Goal: Task Accomplishment & Management: Manage account settings

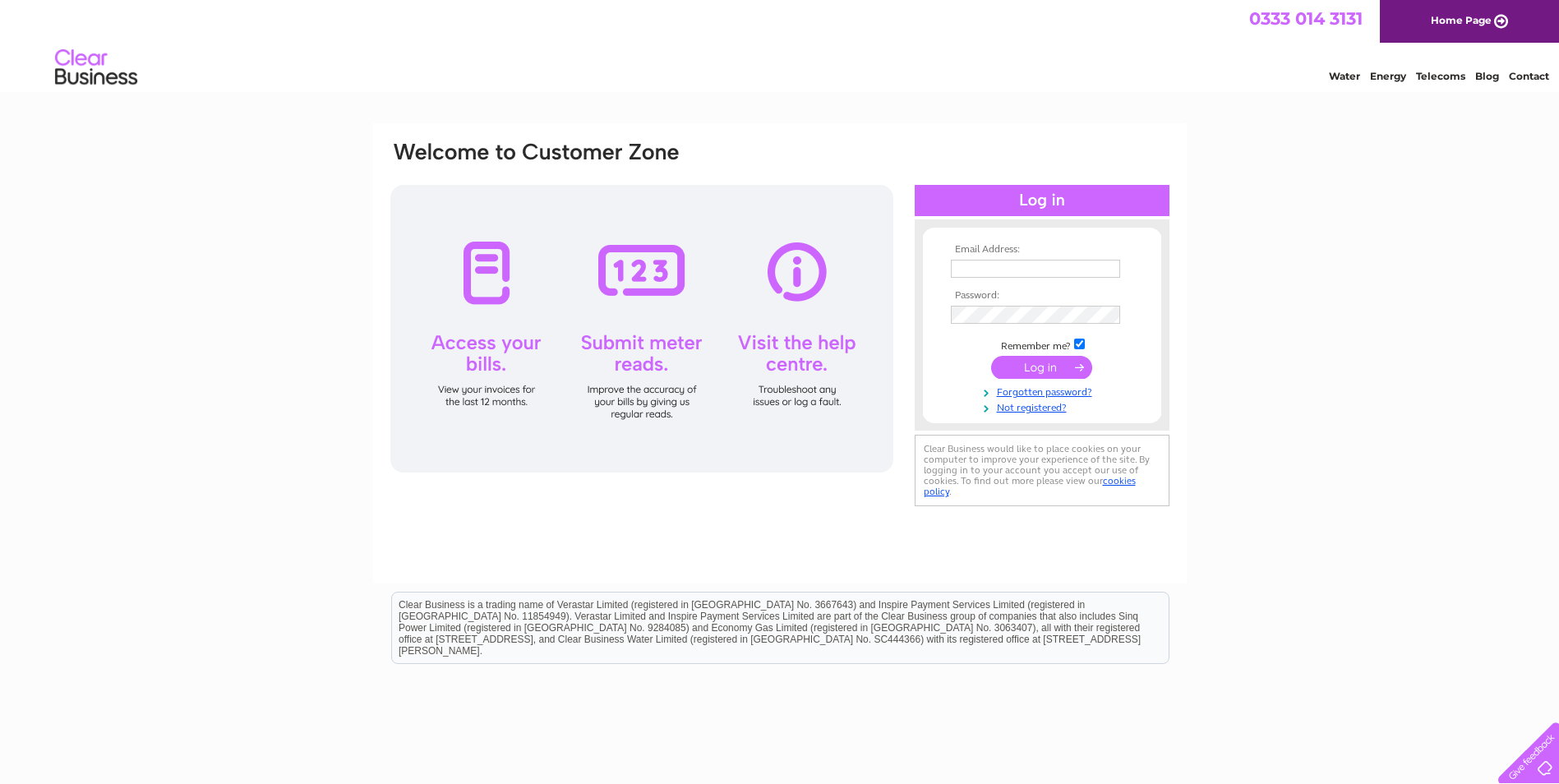
type input "rklatham@hotmail.co.uk"
click at [1058, 367] on input "submit" at bounding box center [1042, 367] width 101 height 23
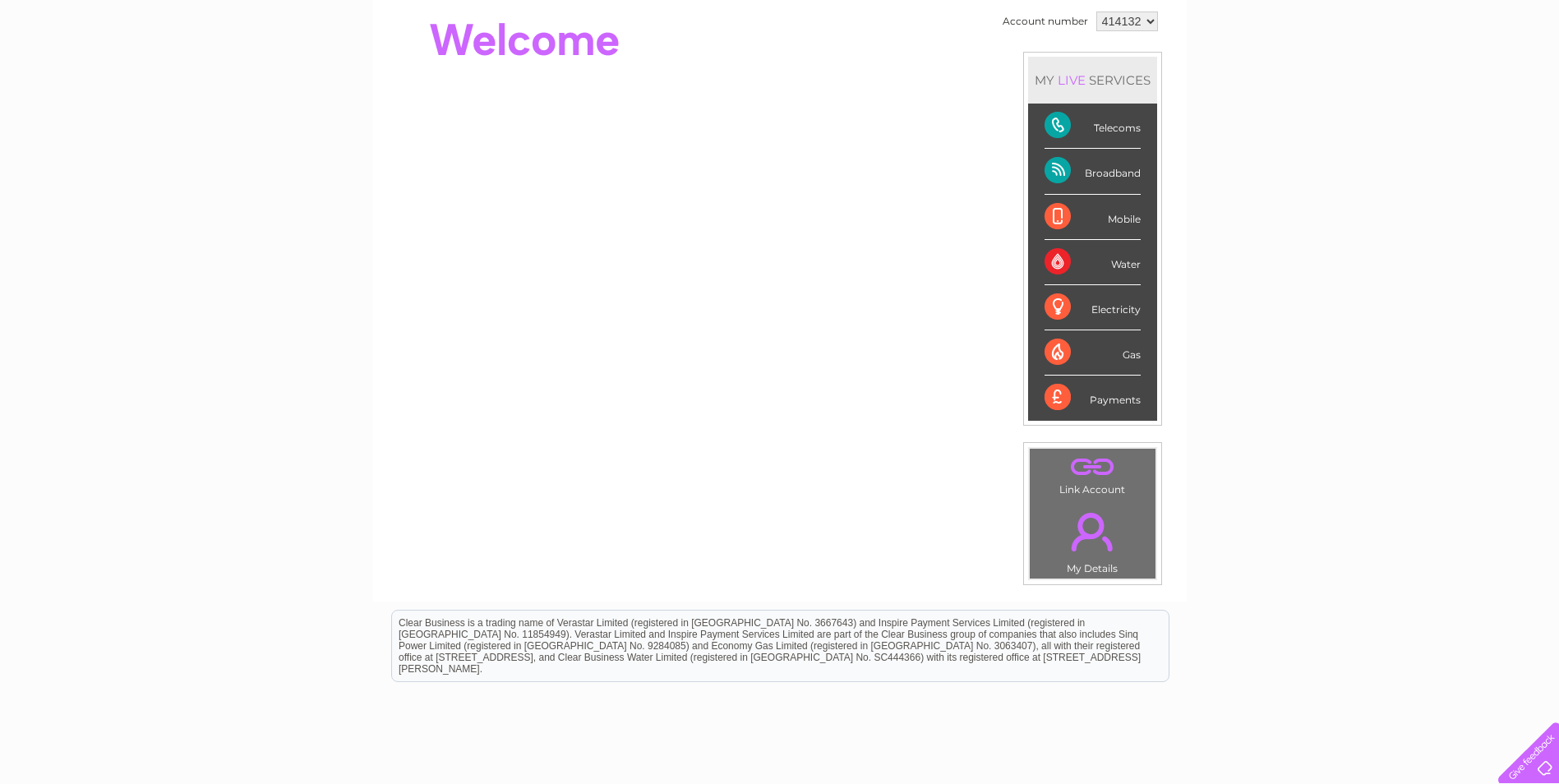
scroll to position [82, 0]
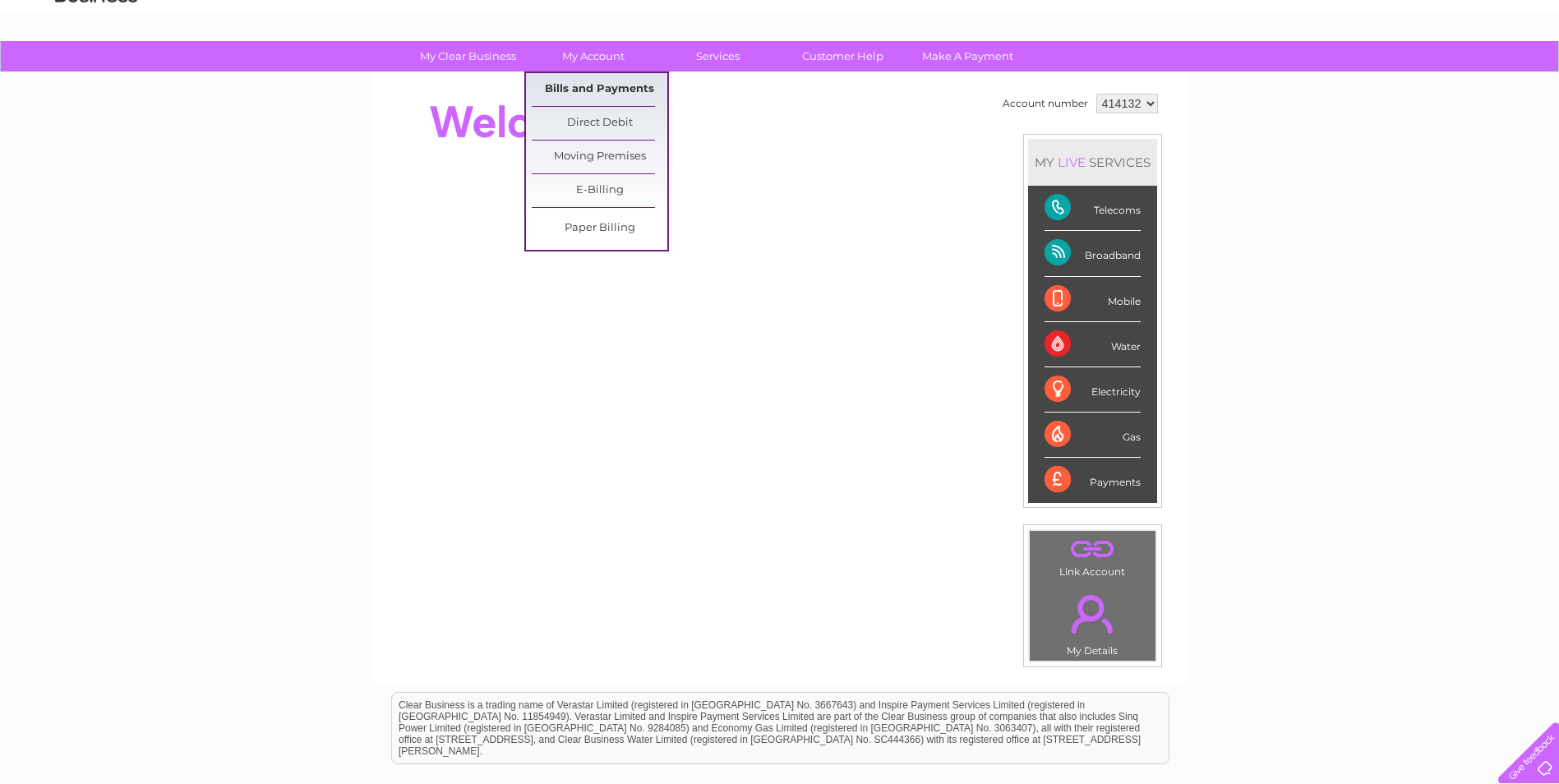
click at [591, 84] on link "Bills and Payments" at bounding box center [599, 90] width 136 height 33
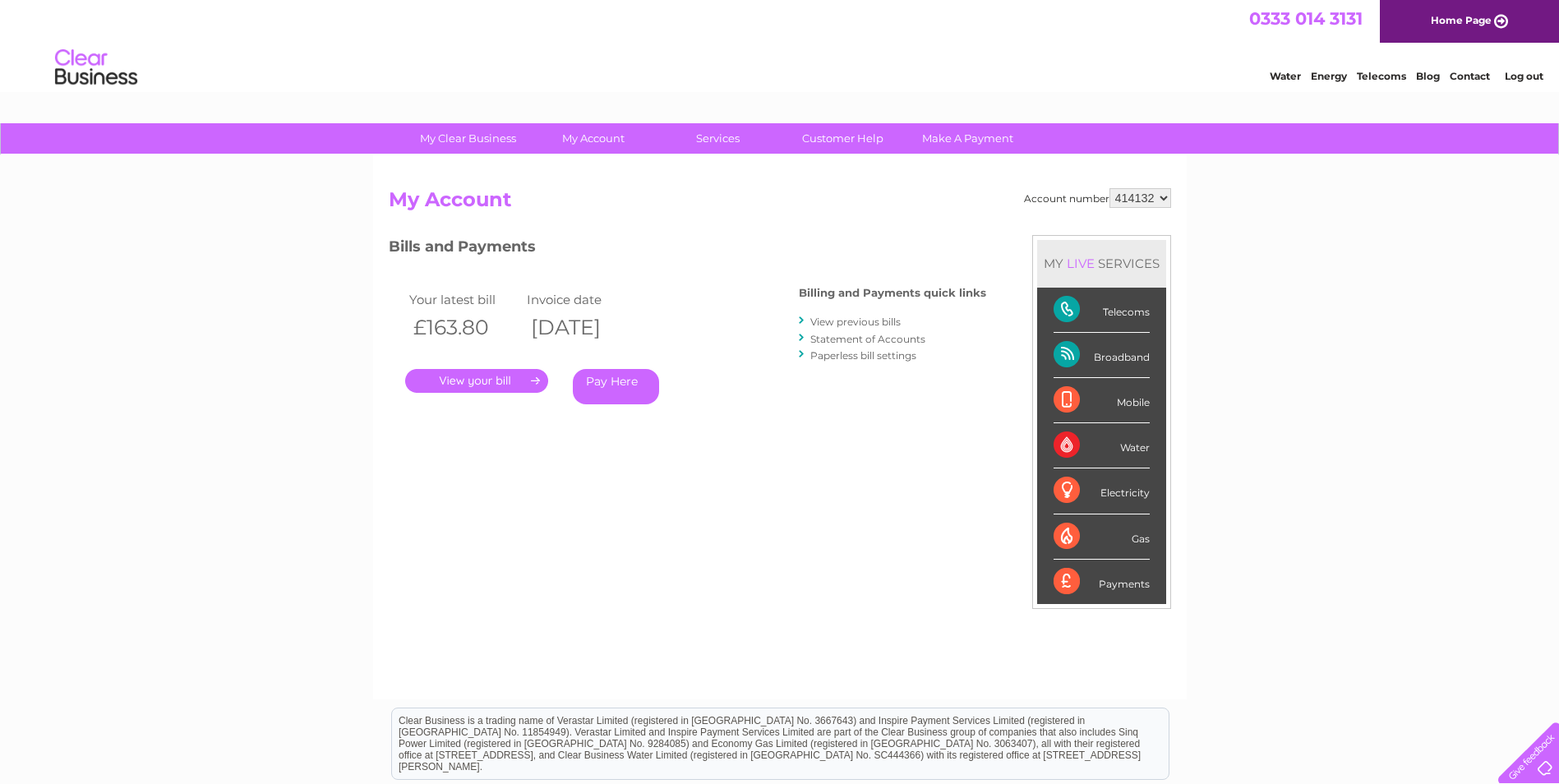
click at [533, 373] on link "." at bounding box center [477, 381] width 143 height 24
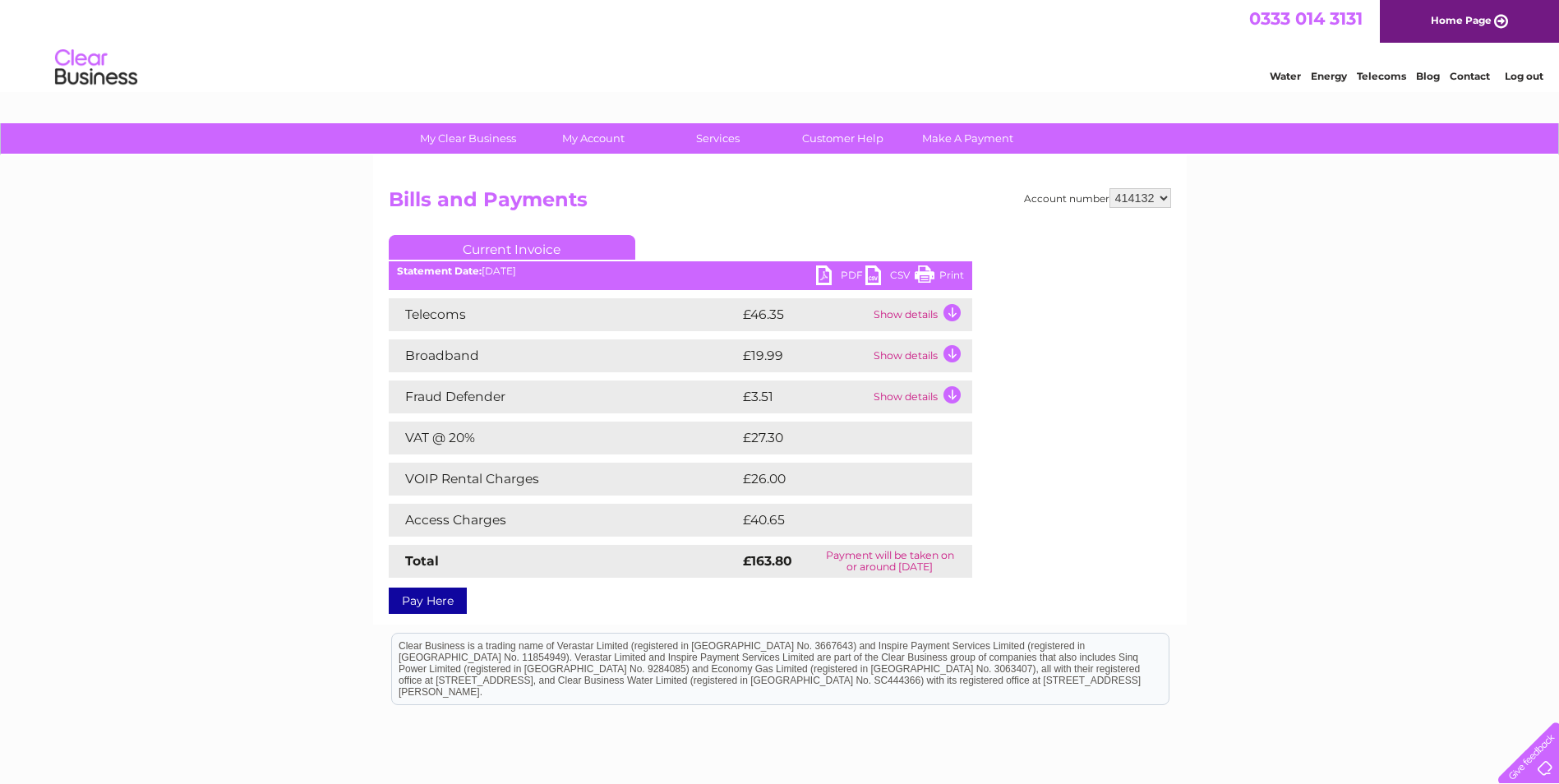
click at [949, 309] on td "Show details" at bounding box center [921, 314] width 103 height 33
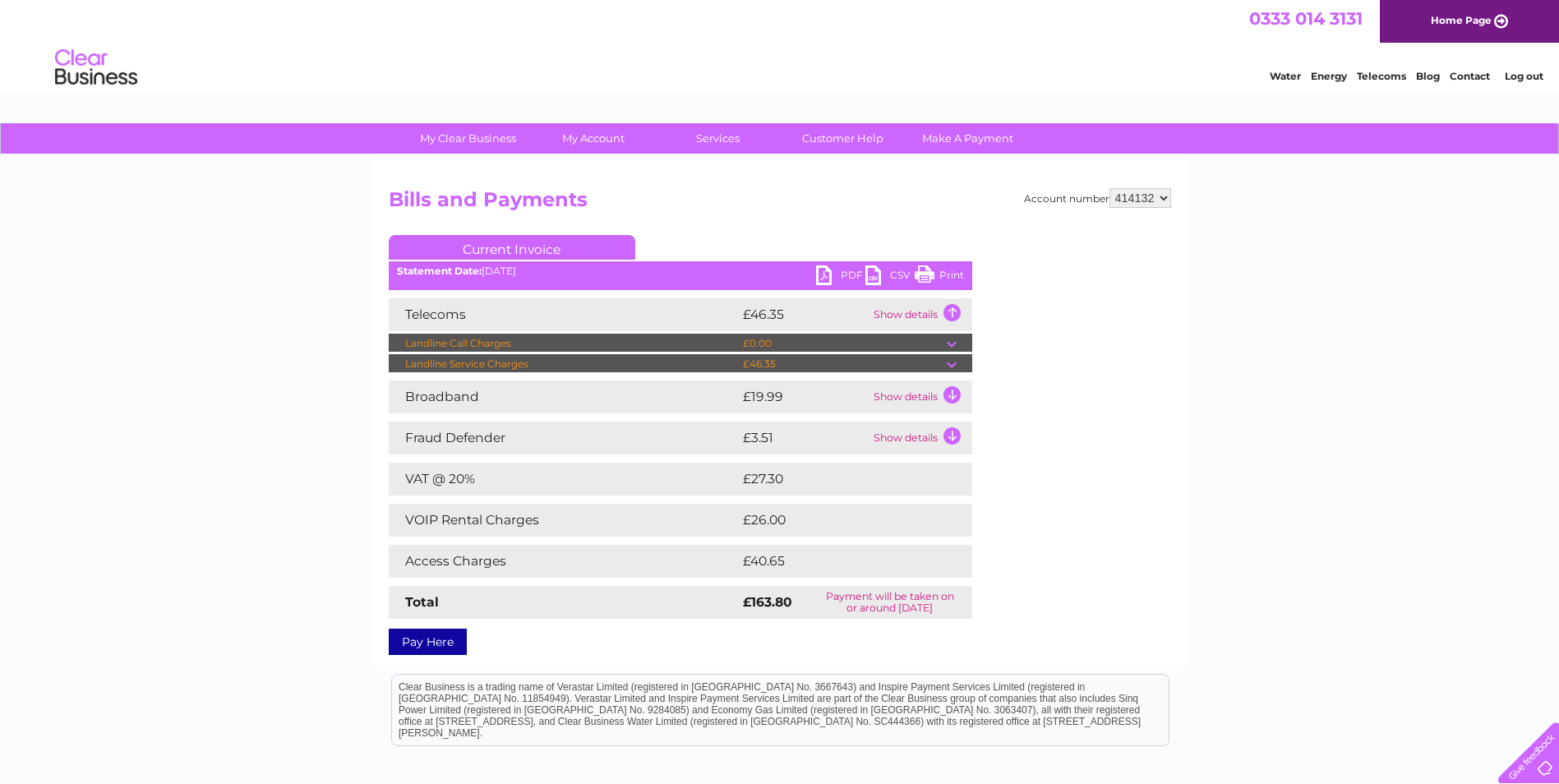
click at [948, 394] on td "Show details" at bounding box center [921, 397] width 103 height 33
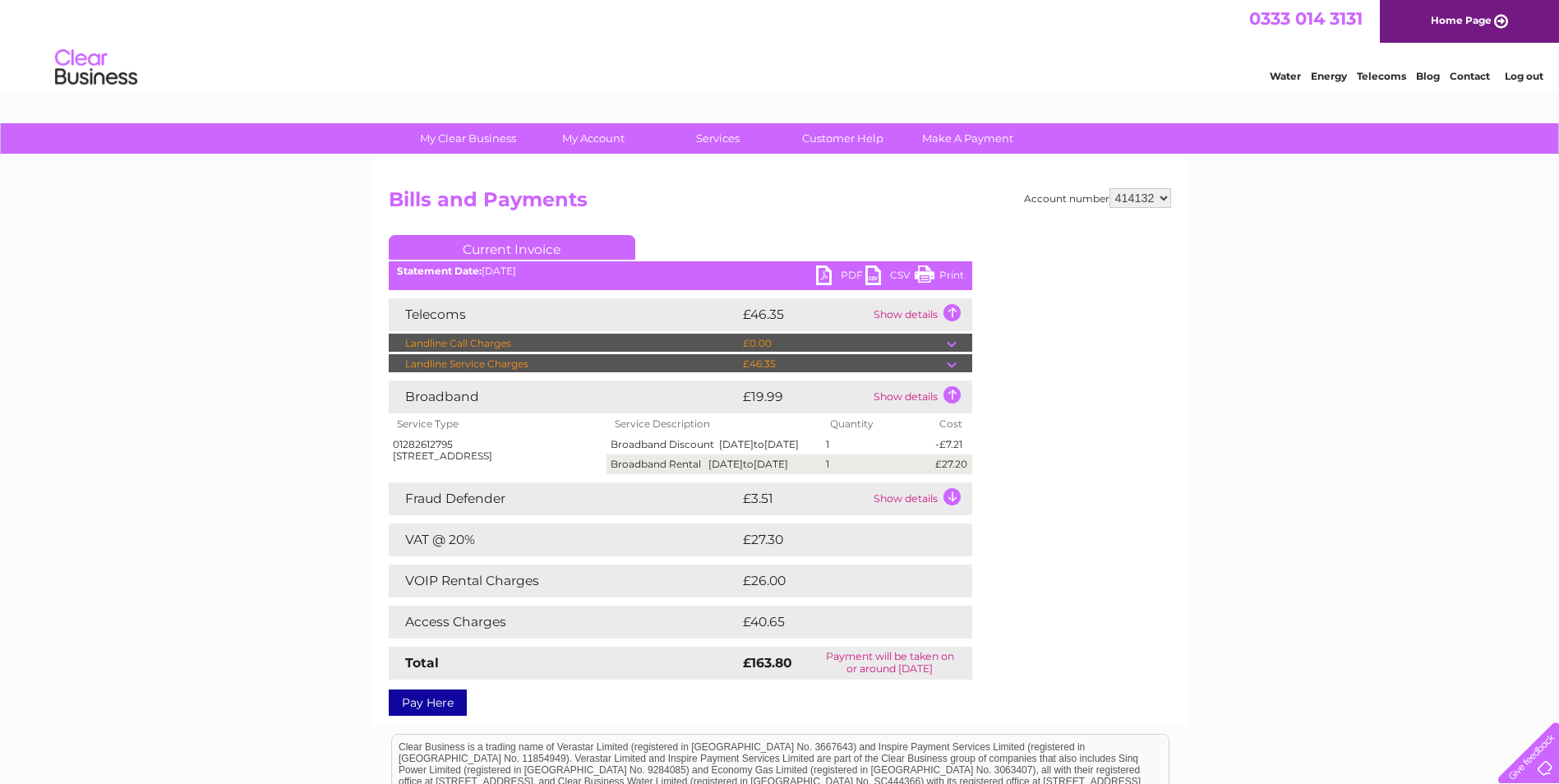
click at [952, 515] on td "Show details" at bounding box center [921, 499] width 103 height 33
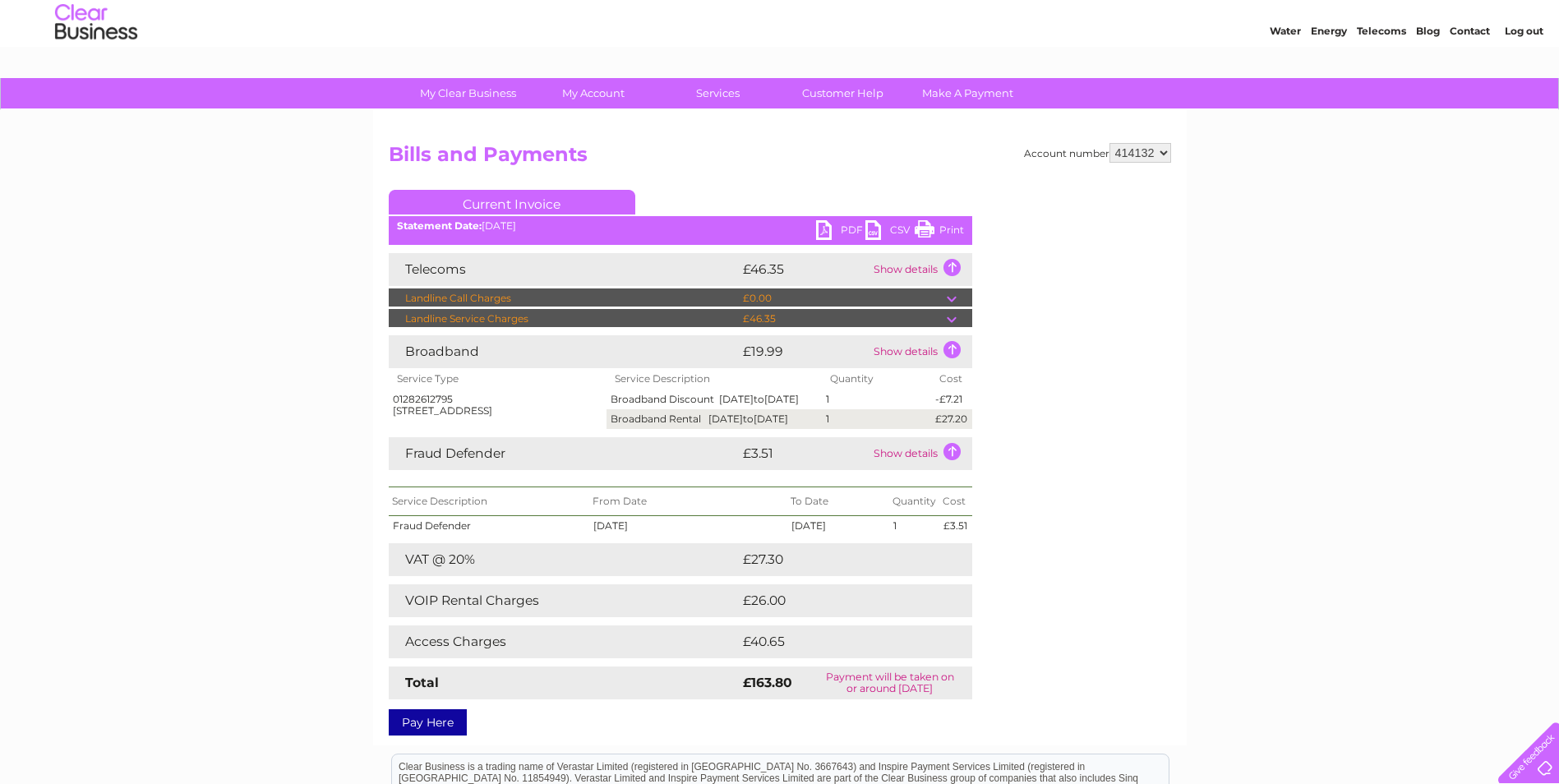
scroll to position [82, 0]
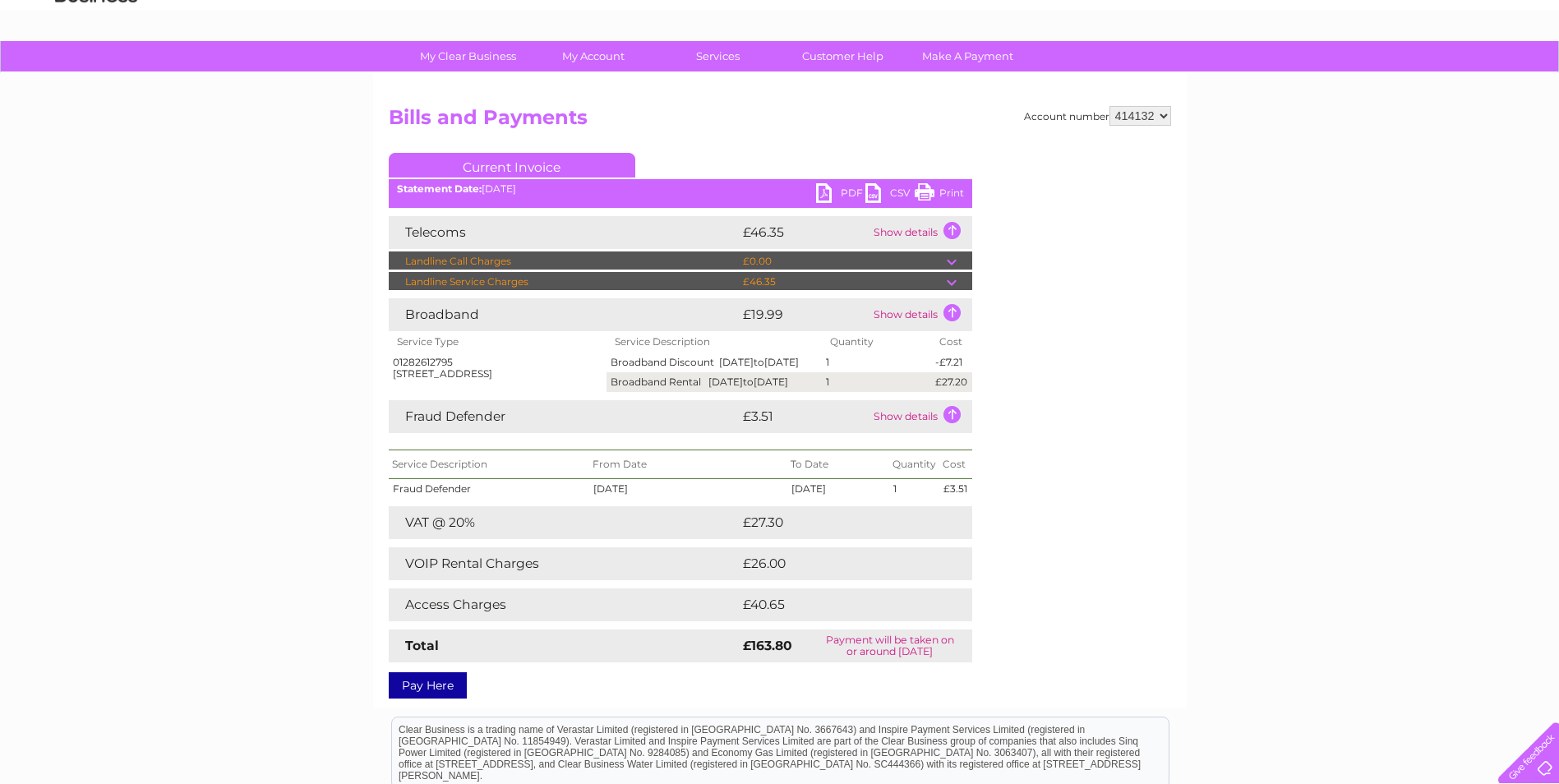
click at [920, 191] on link "Print" at bounding box center [939, 195] width 49 height 24
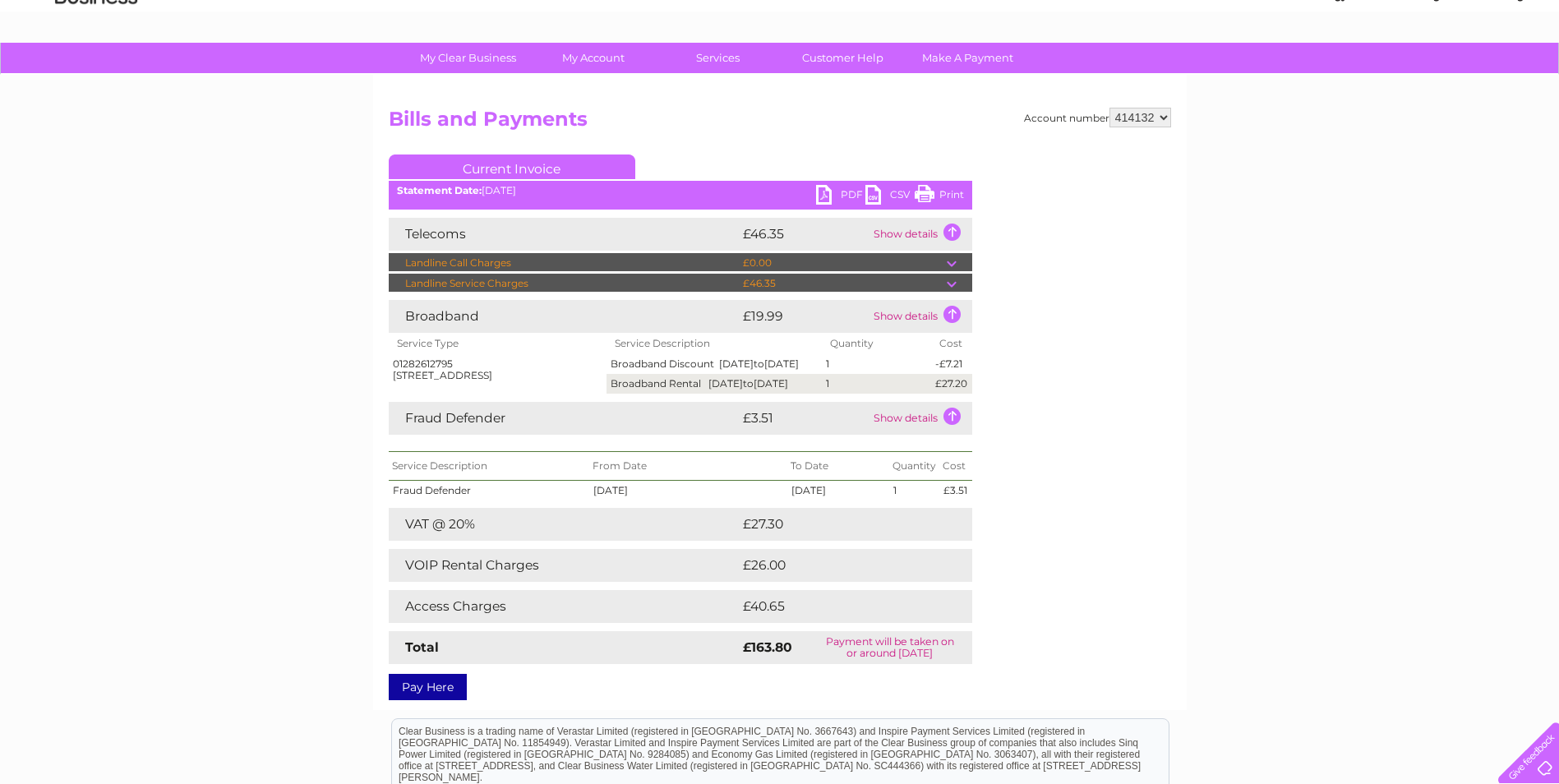
scroll to position [0, 0]
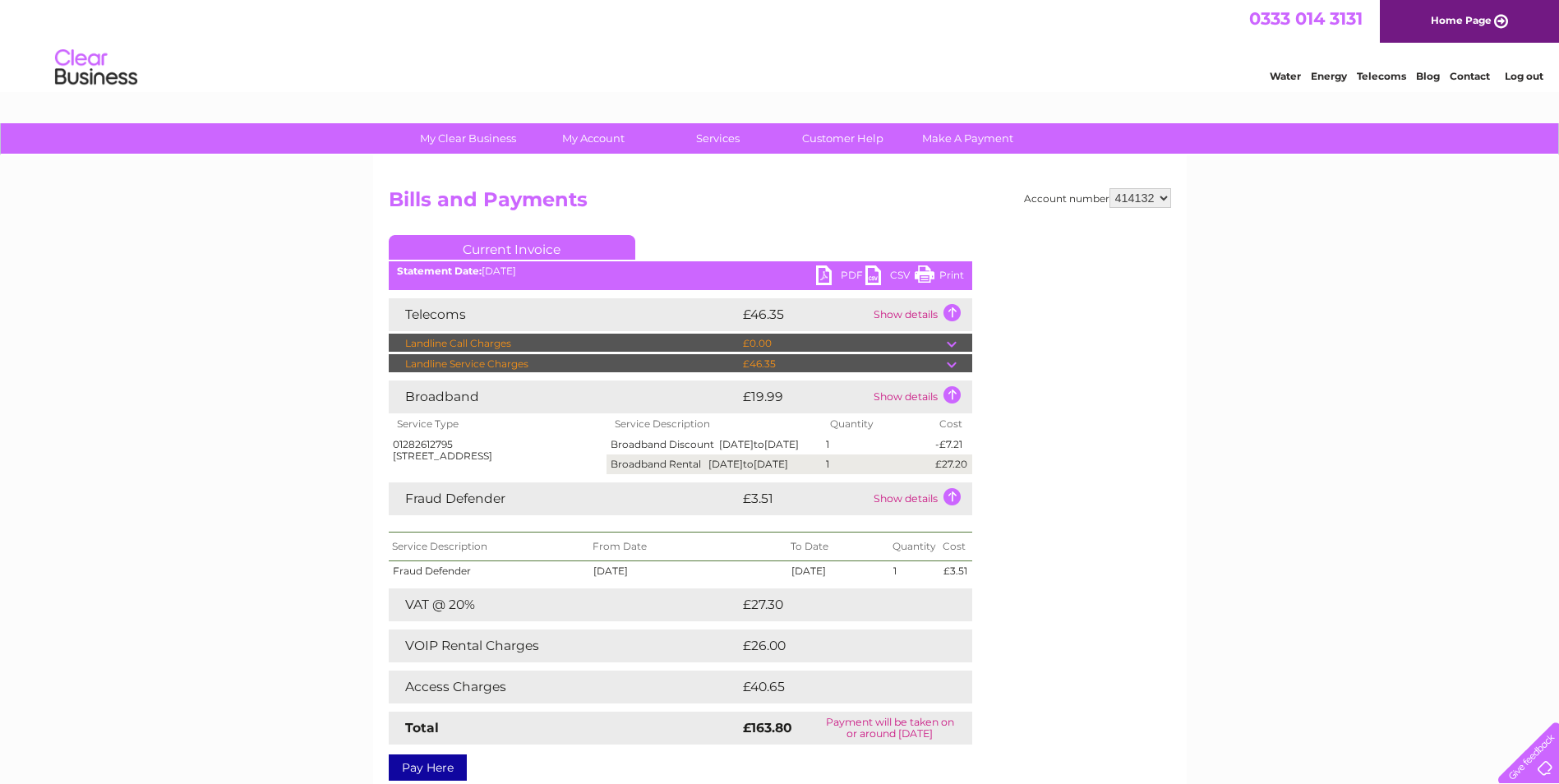
click at [924, 277] on link "Print" at bounding box center [939, 277] width 49 height 24
